Goal: Task Accomplishment & Management: Manage account settings

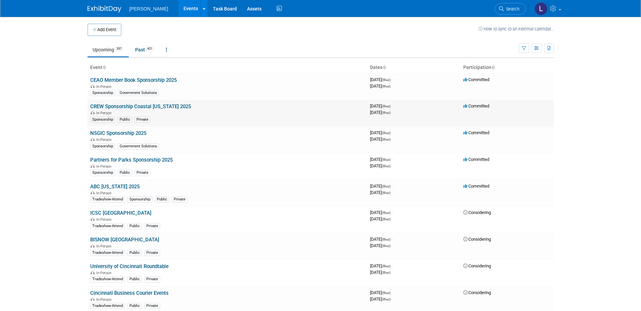
click at [40, 122] on body "[PERSON_NAME] Events Add Event Bulk Upload Events Shareable Event Boards Recent…" at bounding box center [320, 155] width 641 height 311
click at [108, 29] on button "Add Event" at bounding box center [105, 30] width 34 height 12
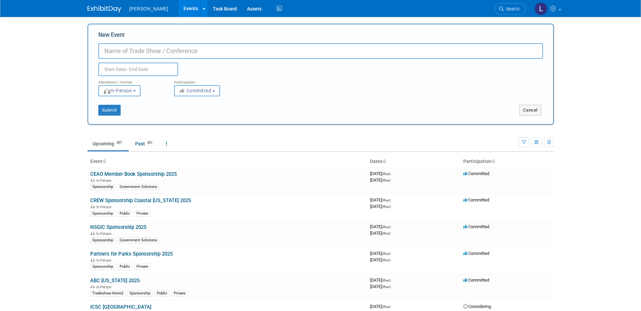
click at [161, 50] on input "New Event" at bounding box center [320, 51] width 445 height 16
type input "m"
type input "MRC Low Impact Development Conference 2025"
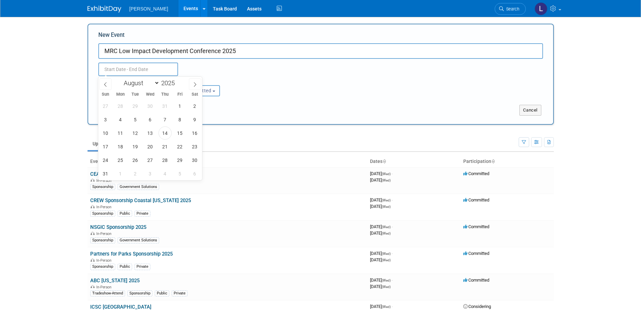
click at [135, 72] on input "text" at bounding box center [138, 70] width 80 height 14
click at [187, 85] on div "January February March April May June July August September October November [D…" at bounding box center [150, 82] width 78 height 11
click at [189, 85] on div "January February March April May June July August September October November [D…" at bounding box center [150, 82] width 78 height 11
click at [193, 86] on icon at bounding box center [195, 84] width 5 height 5
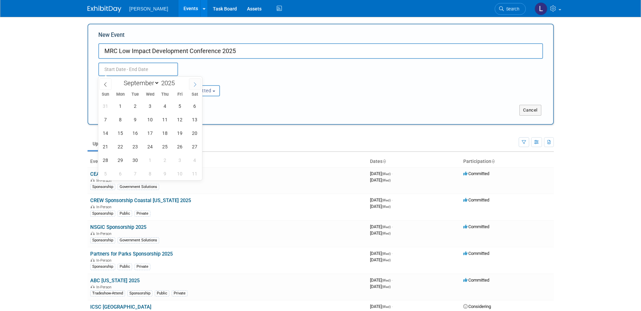
select select "9"
click at [149, 157] on span "29" at bounding box center [150, 159] width 13 height 13
click at [165, 158] on span "30" at bounding box center [165, 159] width 13 height 13
type input "[DATE] to [DATE]"
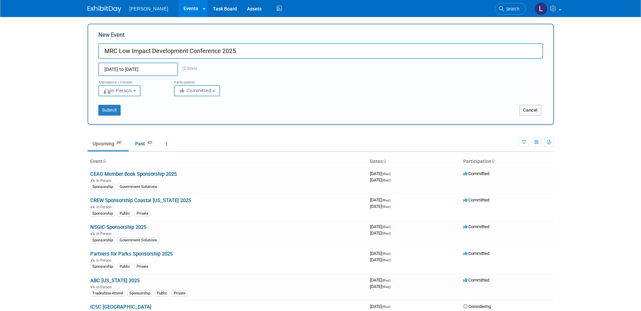
click at [189, 90] on span "Committed" at bounding box center [195, 90] width 33 height 5
click at [101, 114] on button "Submit" at bounding box center [109, 110] width 22 height 11
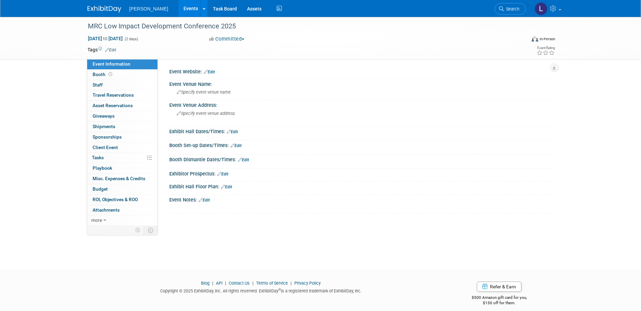
click at [214, 74] on link "Edit" at bounding box center [209, 72] width 11 height 5
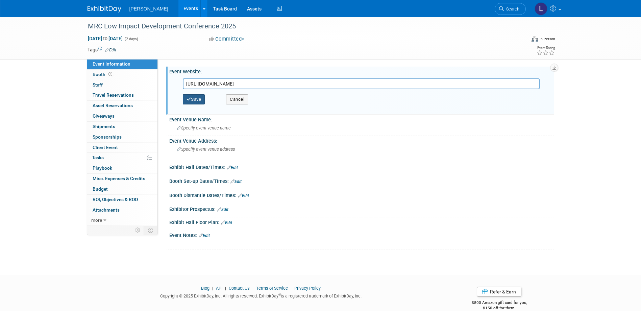
type input "[URL][DOMAIN_NAME]"
click at [199, 99] on button "Save" at bounding box center [194, 99] width 22 height 10
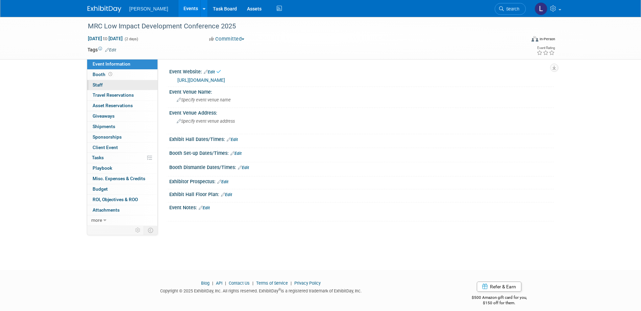
click at [97, 83] on span "Staff 0" at bounding box center [98, 84] width 10 height 5
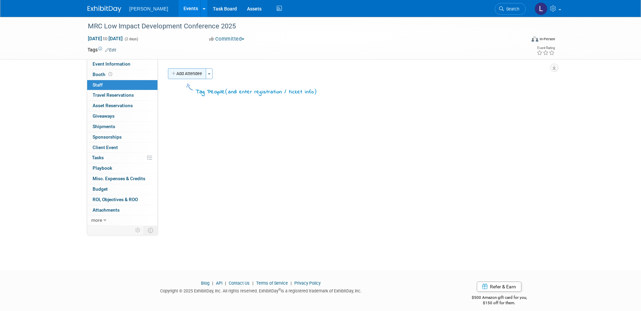
click at [191, 73] on button "Add Attendee" at bounding box center [187, 73] width 38 height 11
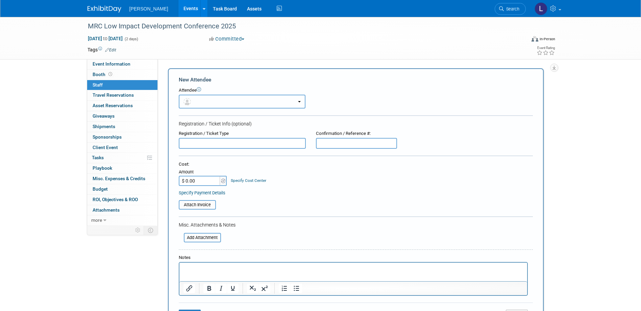
click at [193, 99] on span "button" at bounding box center [189, 101] width 10 height 5
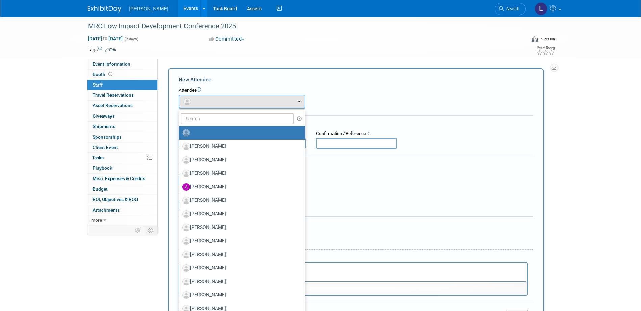
click at [203, 126] on link at bounding box center [242, 133] width 126 height 14
click at [204, 120] on input "text" at bounding box center [237, 118] width 113 height 11
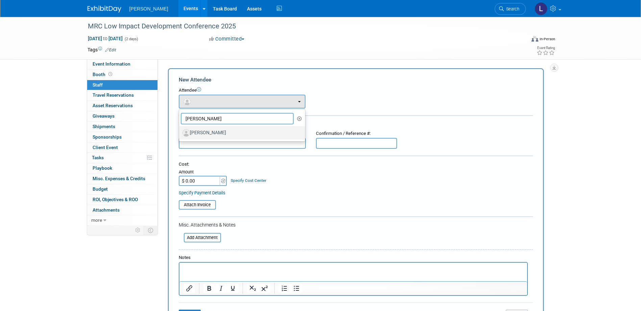
type input "burk"
click at [217, 131] on label "Jacob Burkey" at bounding box center [241, 132] width 116 height 11
click at [180, 131] on input "Jacob Burkey" at bounding box center [178, 132] width 4 height 4
select select "2ba8b32a-8015-4d3b-82fd-a4cdb6053106"
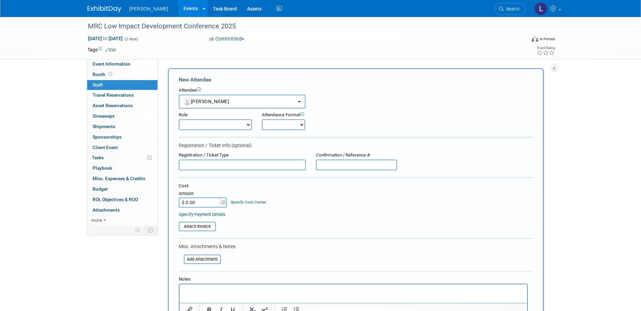
click at [221, 286] on html at bounding box center [353, 288] width 348 height 9
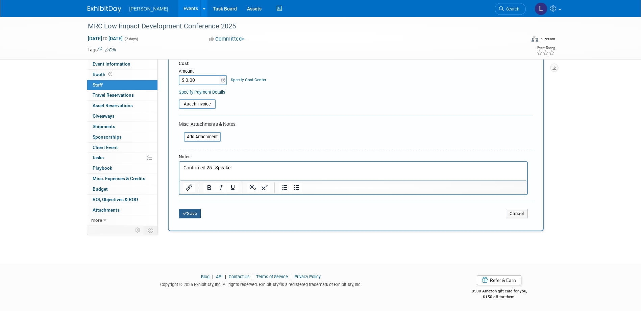
click at [195, 210] on button "Save" at bounding box center [190, 213] width 22 height 9
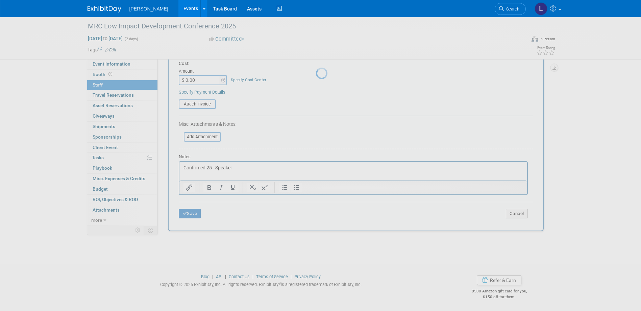
scroll to position [6, 0]
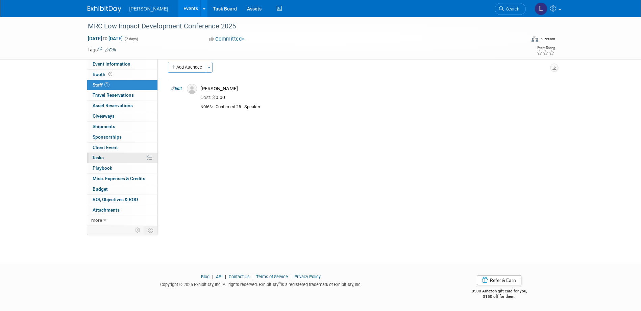
click at [120, 158] on link "0% Tasks 0%" at bounding box center [122, 158] width 70 height 10
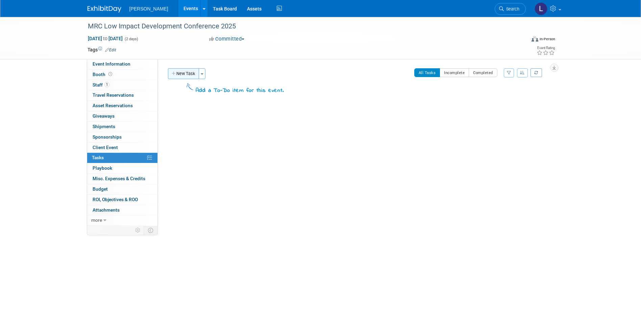
click at [191, 72] on button "New Task" at bounding box center [183, 73] width 31 height 11
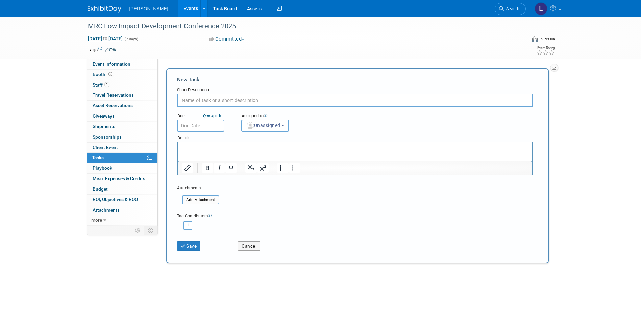
click at [229, 98] on input "text" at bounding box center [355, 101] width 356 height 14
type input "Register Jacob Burkey"
click at [286, 130] on button "Unassigned" at bounding box center [265, 126] width 48 height 12
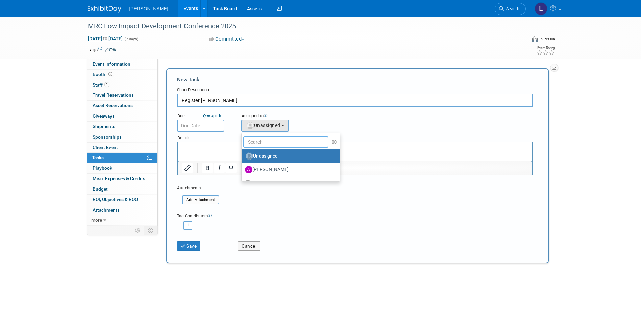
click at [275, 139] on input "text" at bounding box center [286, 141] width 86 height 11
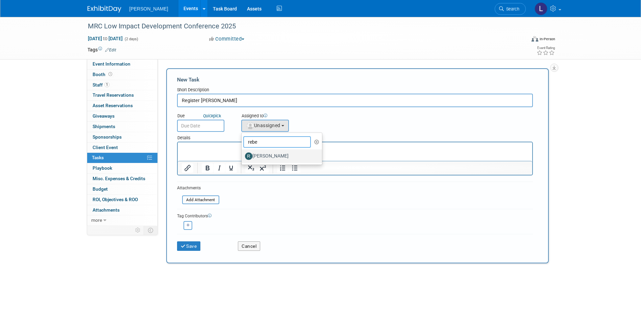
type input "rebe"
click at [281, 160] on label "Rebecca Deis" at bounding box center [280, 156] width 71 height 11
click at [243, 158] on input "Rebecca Deis" at bounding box center [240, 155] width 4 height 4
select select "844a177d-a181-44ff-a72a-5731d68e4351"
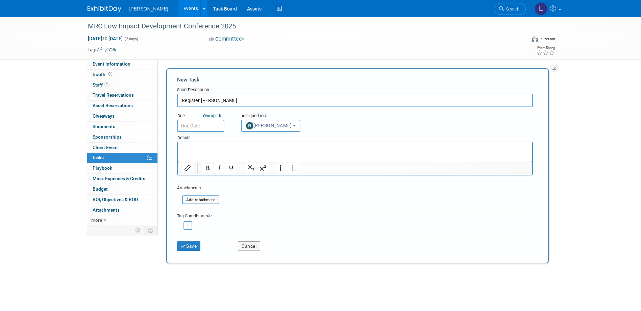
click at [186, 228] on button "button" at bounding box center [188, 225] width 9 height 9
select select
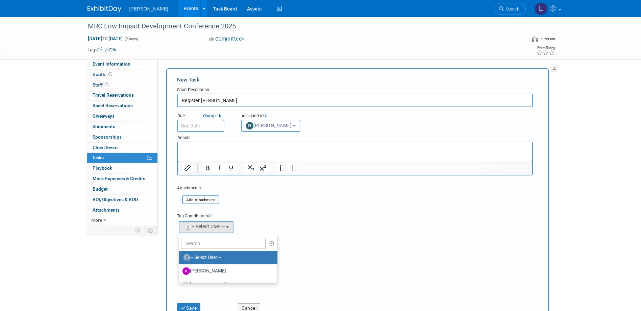
click at [197, 249] on ul "-- Select User -- Aaron Golden Alexandra Hall Alexis Rump Amanda Jurinen-Tweeda…" at bounding box center [228, 258] width 99 height 49
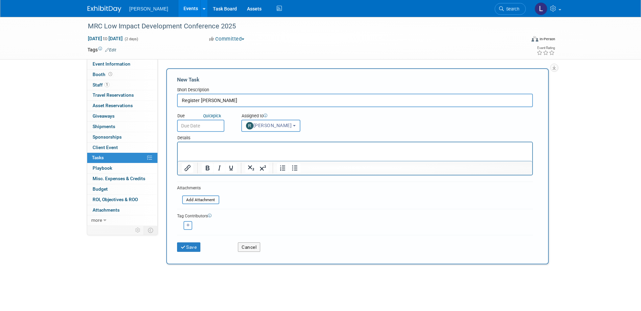
click at [186, 228] on button "button" at bounding box center [188, 225] width 9 height 9
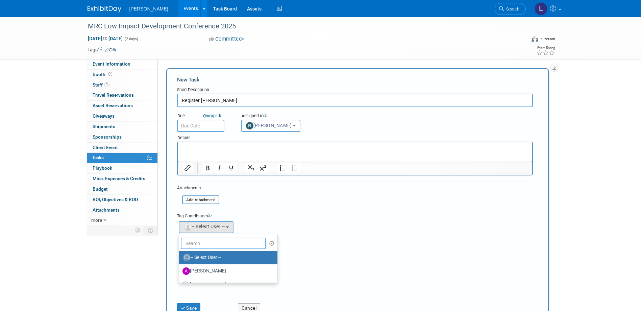
click at [196, 244] on input "text" at bounding box center [224, 243] width 86 height 11
type input "me"
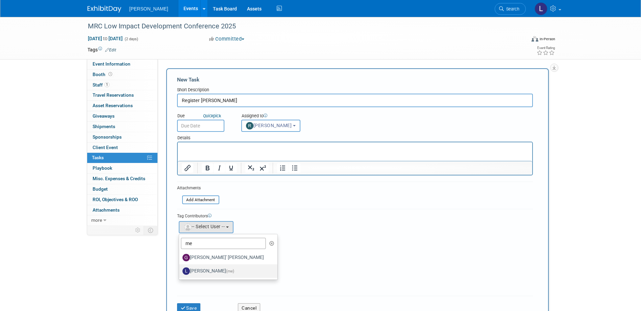
click at [215, 269] on label "Lindsey Wolanczyk (me)" at bounding box center [227, 271] width 88 height 11
click at [180, 269] on input "Lindsey Wolanczyk (me)" at bounding box center [178, 270] width 4 height 4
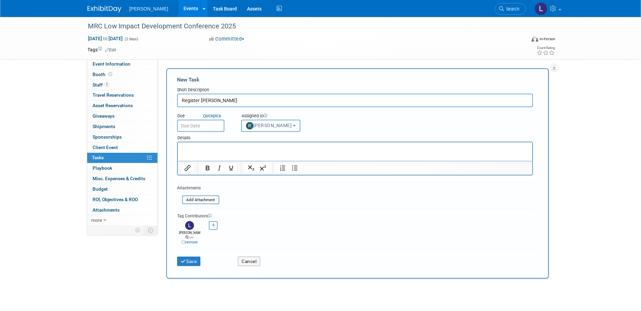
click at [193, 129] on input "text" at bounding box center [200, 126] width 47 height 12
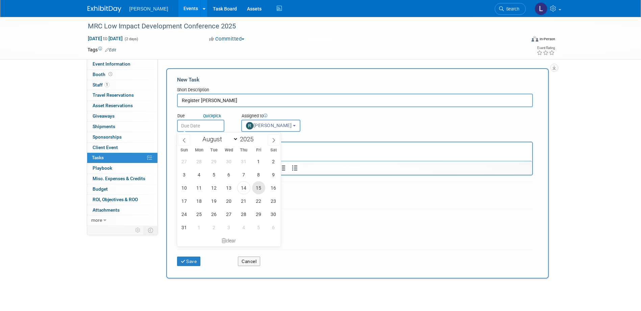
click at [265, 187] on span "15" at bounding box center [258, 187] width 13 height 13
type input "Aug 15, 2025"
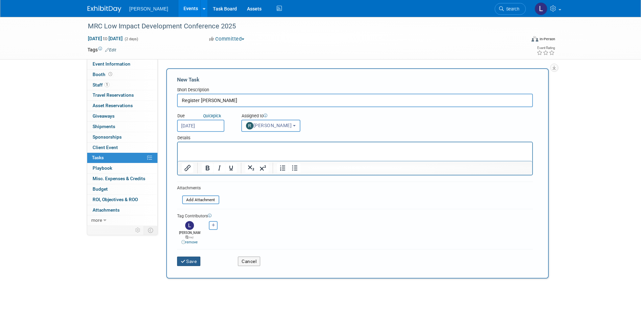
click at [183, 259] on icon "submit" at bounding box center [184, 261] width 6 height 5
